Goal: Transaction & Acquisition: Purchase product/service

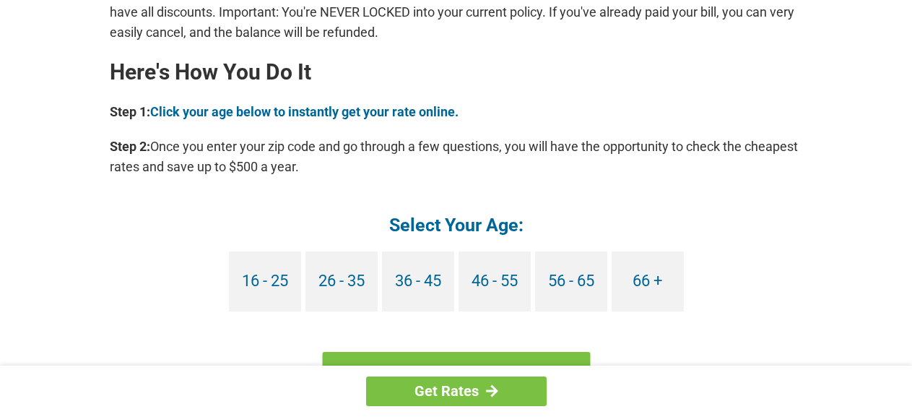
scroll to position [1300, 0]
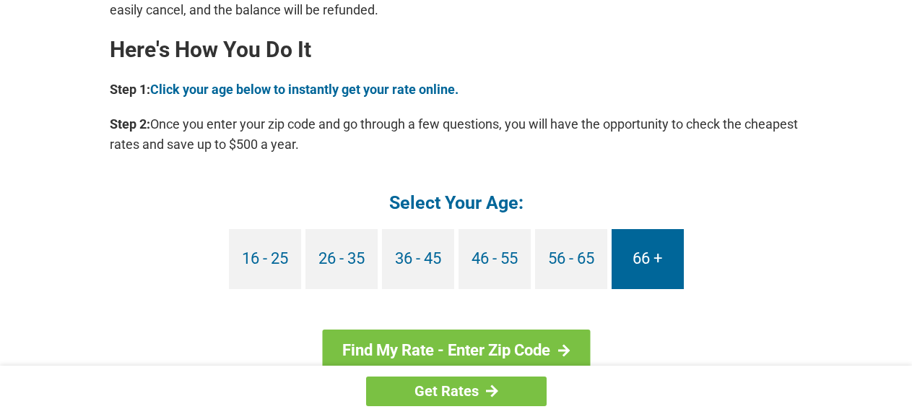
click at [646, 258] on link "66 +" at bounding box center [648, 259] width 72 height 60
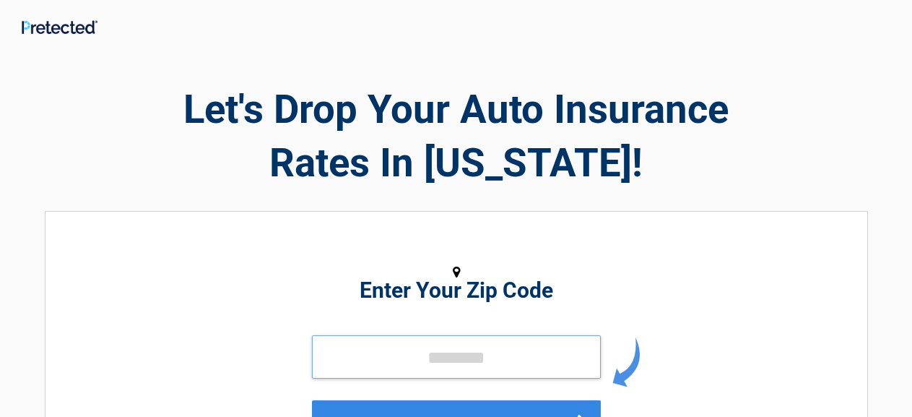
click at [413, 344] on input "tel" at bounding box center [456, 356] width 289 height 43
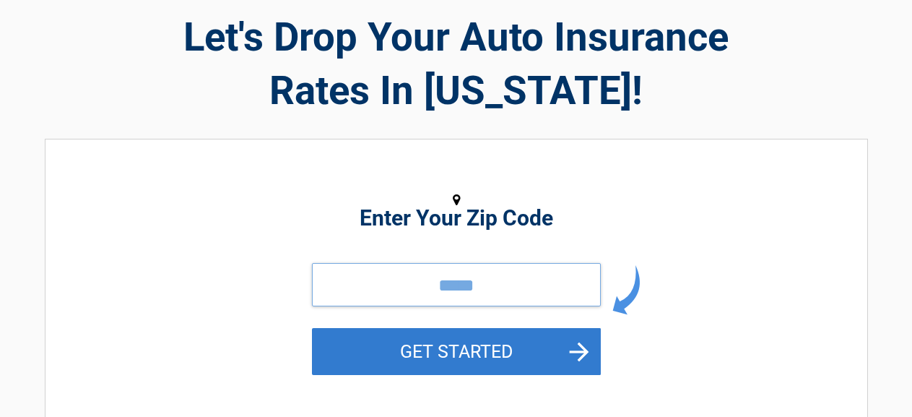
scroll to position [144, 0]
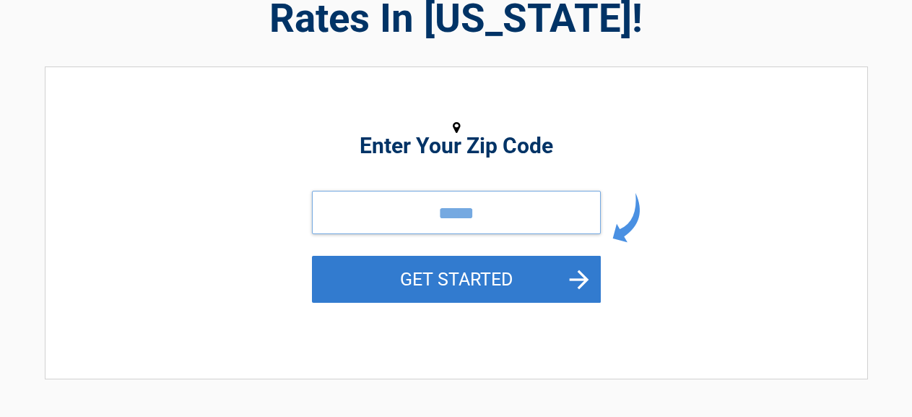
type input "*****"
click at [481, 288] on button "GET STARTED" at bounding box center [456, 279] width 289 height 47
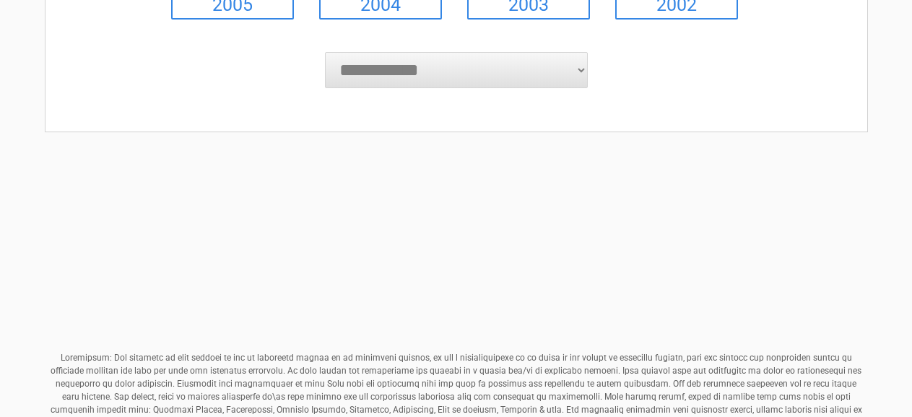
scroll to position [506, 0]
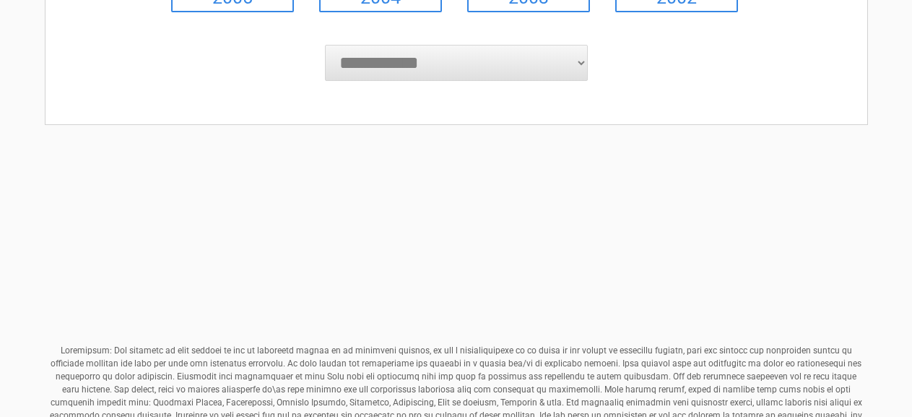
click at [433, 73] on select "**********" at bounding box center [456, 63] width 263 height 36
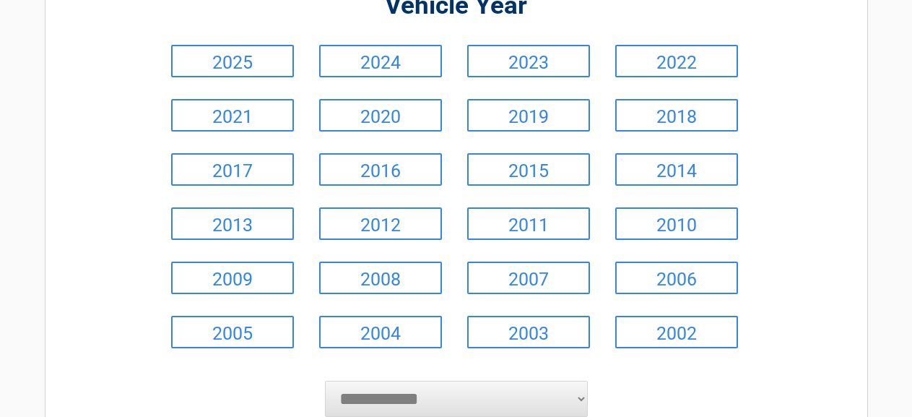
scroll to position [144, 0]
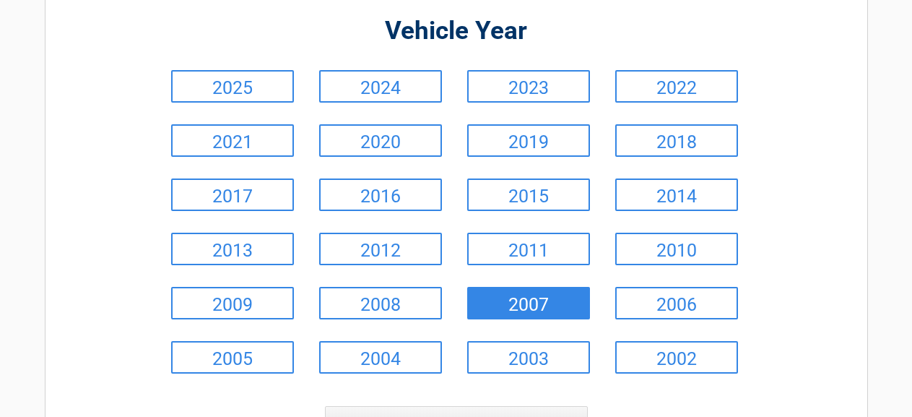
click at [526, 300] on link "2007" at bounding box center [528, 303] width 123 height 32
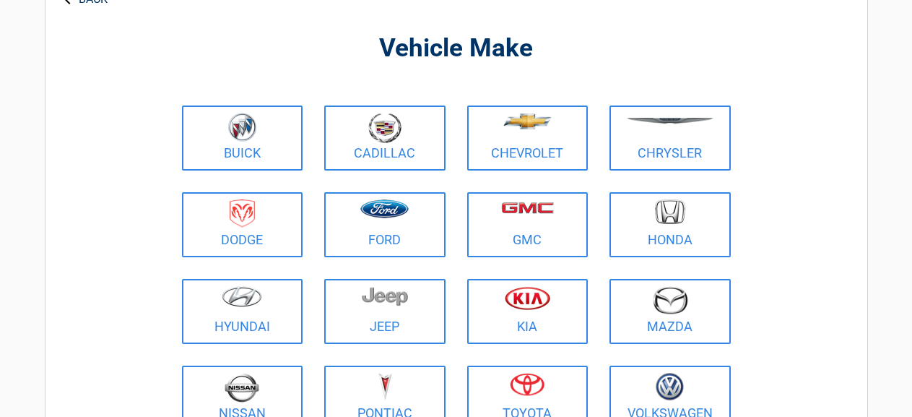
scroll to position [0, 0]
